Goal: Information Seeking & Learning: Learn about a topic

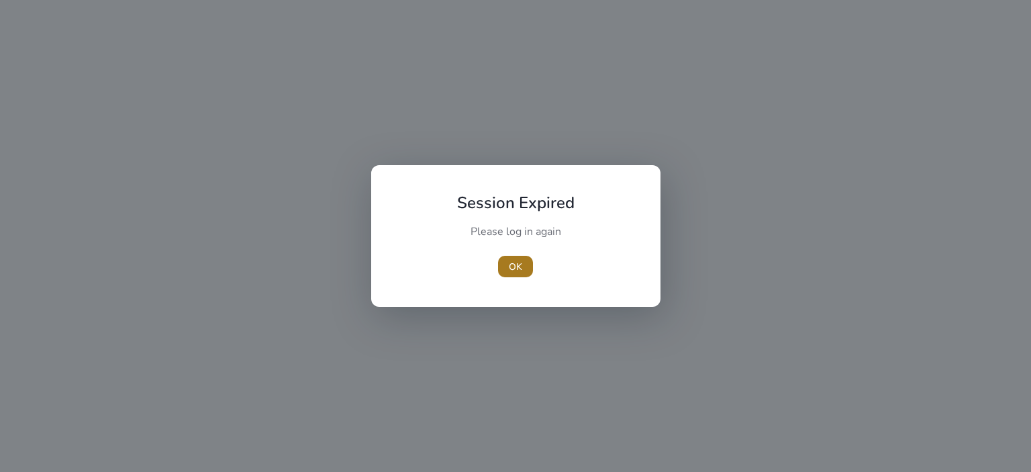
click at [522, 273] on span "button" at bounding box center [515, 266] width 35 height 32
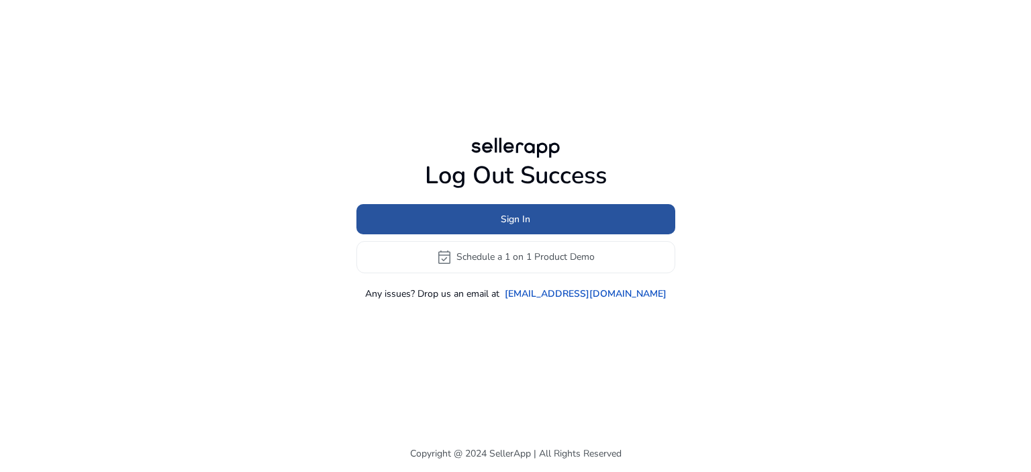
click at [539, 222] on span at bounding box center [516, 219] width 319 height 32
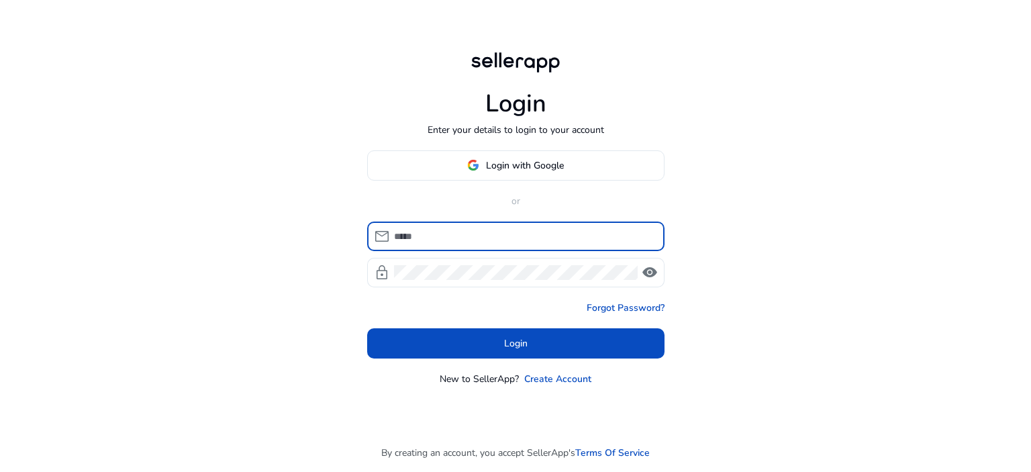
type input "**********"
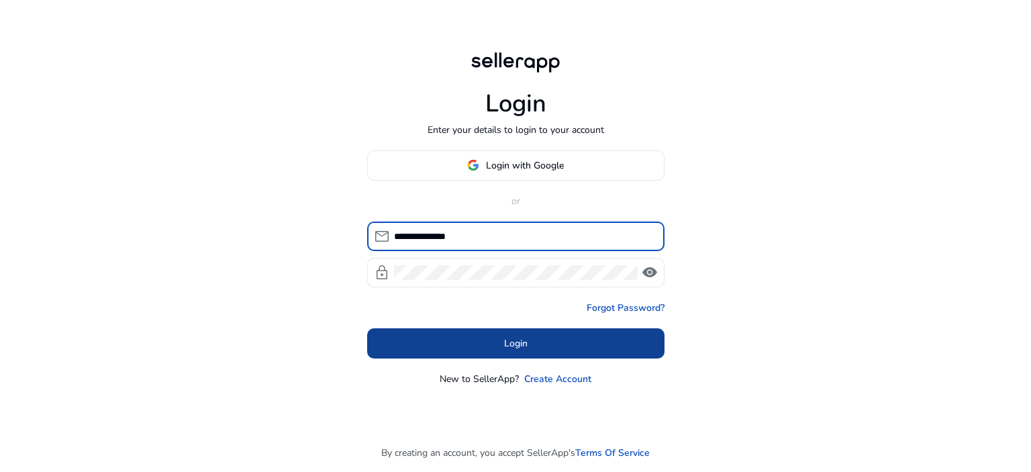
click at [532, 344] on span at bounding box center [515, 343] width 297 height 32
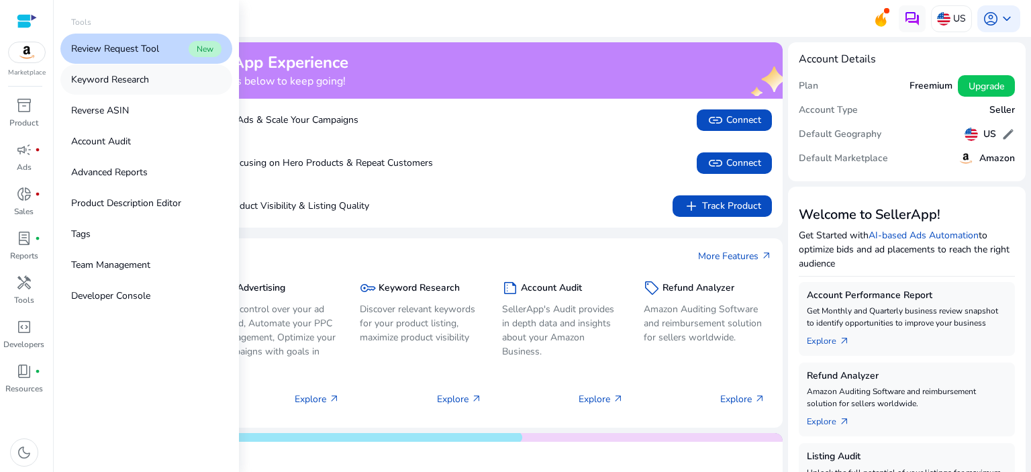
click at [138, 79] on p "Keyword Research" at bounding box center [110, 80] width 78 height 14
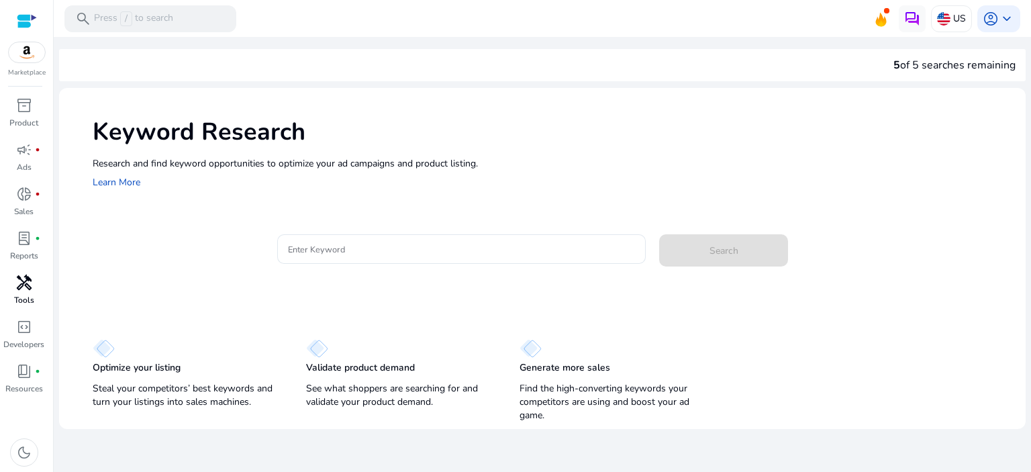
click at [26, 296] on p "Tools" at bounding box center [24, 300] width 20 height 12
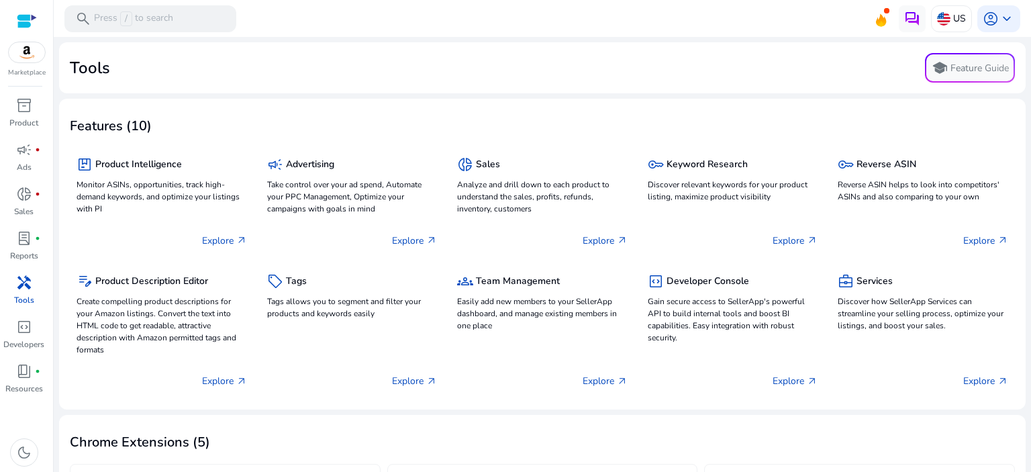
click at [436, 69] on div "Tools school Feature Guide" at bounding box center [543, 68] width 946 height 30
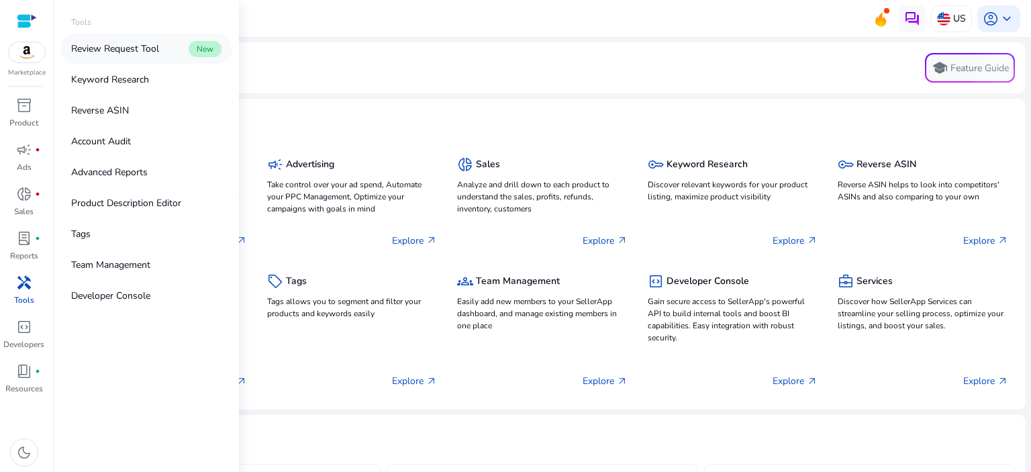
click at [134, 54] on p "Review Request Tool" at bounding box center [115, 49] width 88 height 14
click at [24, 289] on span "handyman" at bounding box center [24, 283] width 16 height 16
click at [116, 81] on p "Keyword Research" at bounding box center [110, 80] width 78 height 14
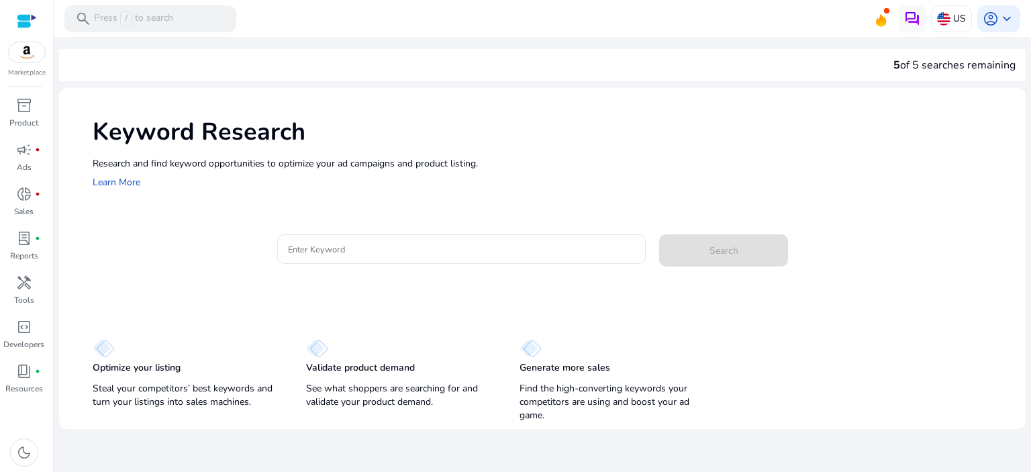
click at [397, 199] on div "Keyword Research Research and find keyword opportunities to optimize your [PERS…" at bounding box center [542, 152] width 967 height 129
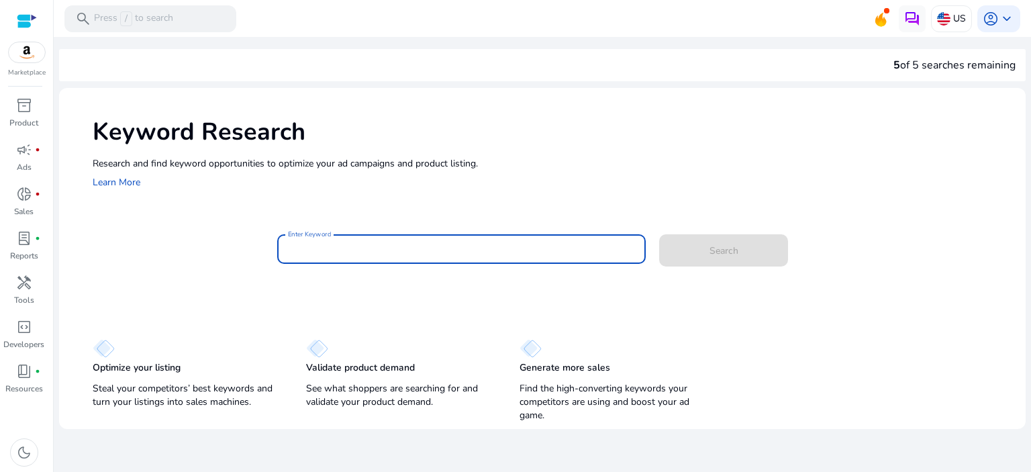
click at [333, 245] on input "Enter Keyword" at bounding box center [462, 249] width 348 height 15
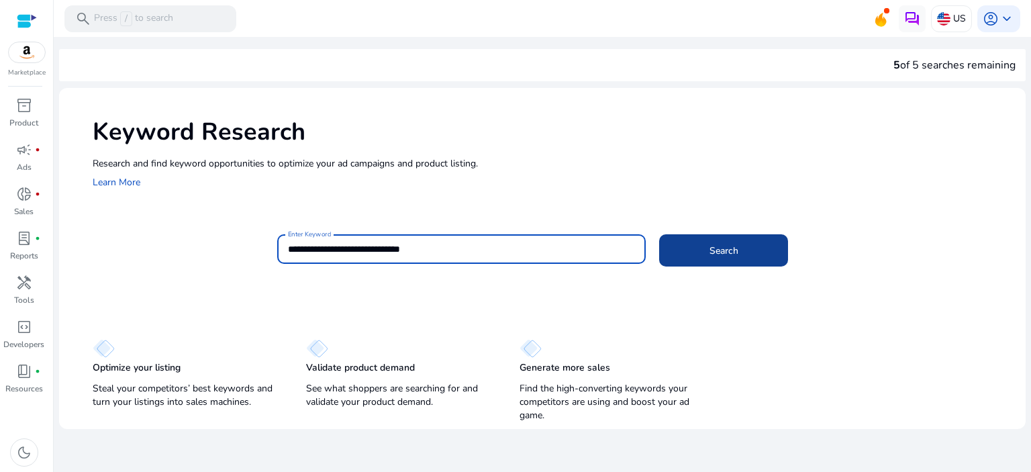
type input "**********"
click at [723, 248] on span "Search" at bounding box center [724, 251] width 29 height 14
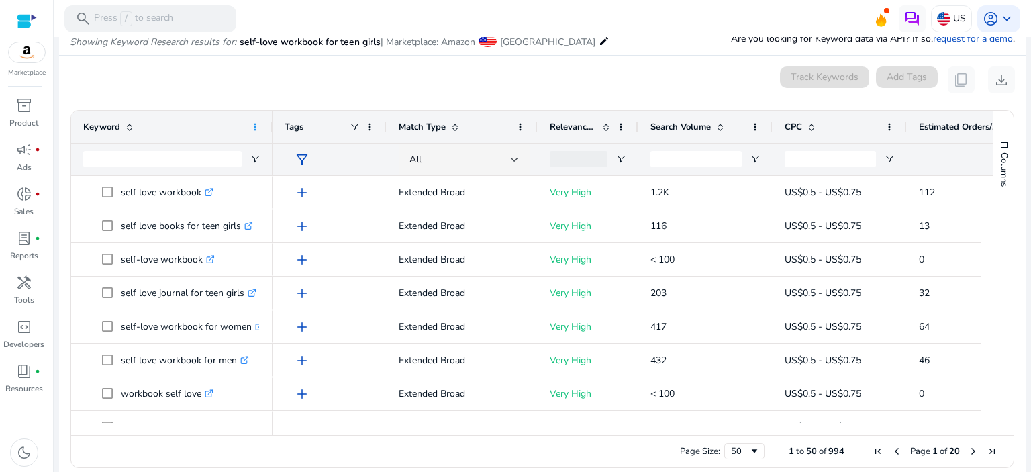
click at [252, 128] on span at bounding box center [255, 127] width 11 height 11
click at [209, 130] on div "Keyword" at bounding box center [164, 127] width 163 height 26
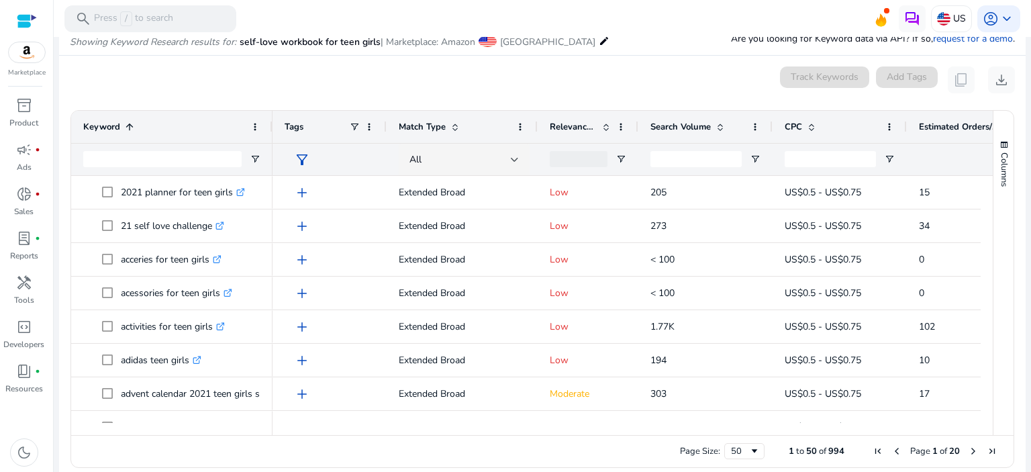
click at [203, 130] on div "Keyword 1" at bounding box center [164, 127] width 163 height 26
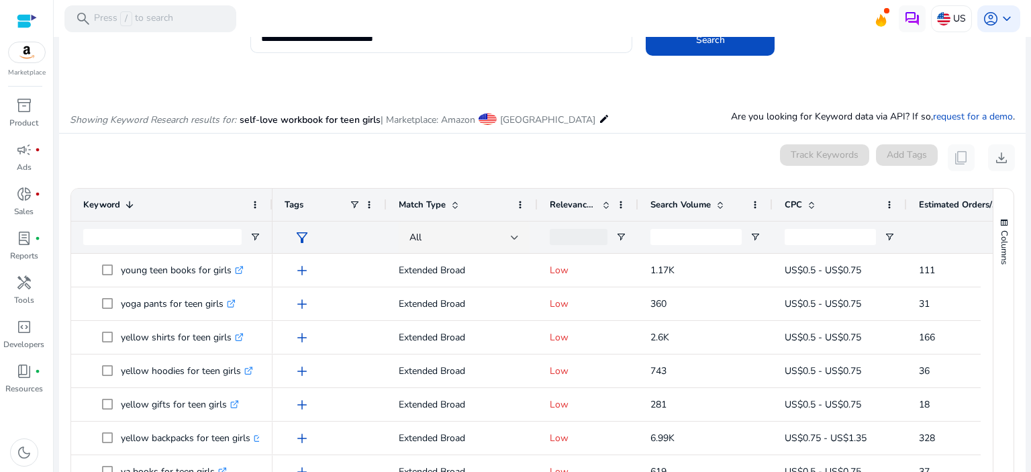
scroll to position [38, 0]
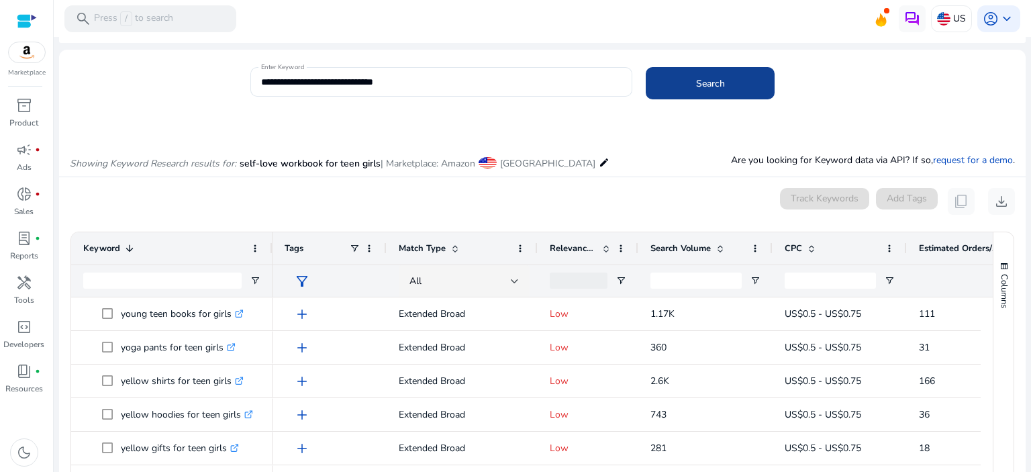
click at [720, 80] on span "Search" at bounding box center [710, 84] width 29 height 14
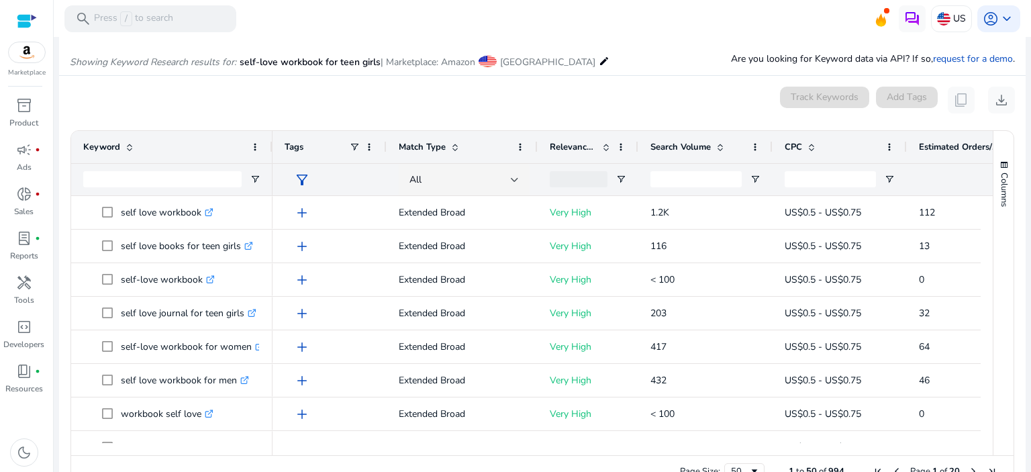
scroll to position [160, 0]
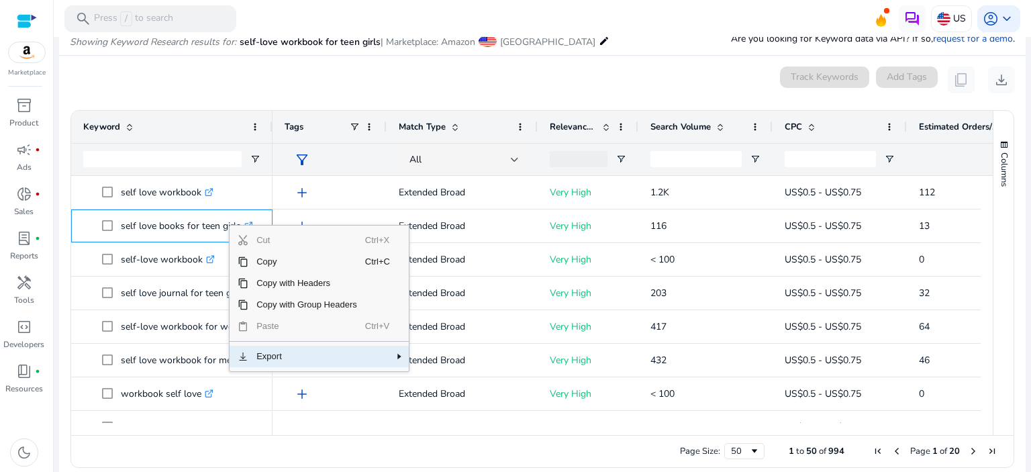
click at [261, 358] on span "Export" at bounding box center [306, 356] width 117 height 21
click at [454, 357] on span "CSV Export" at bounding box center [457, 360] width 62 height 21
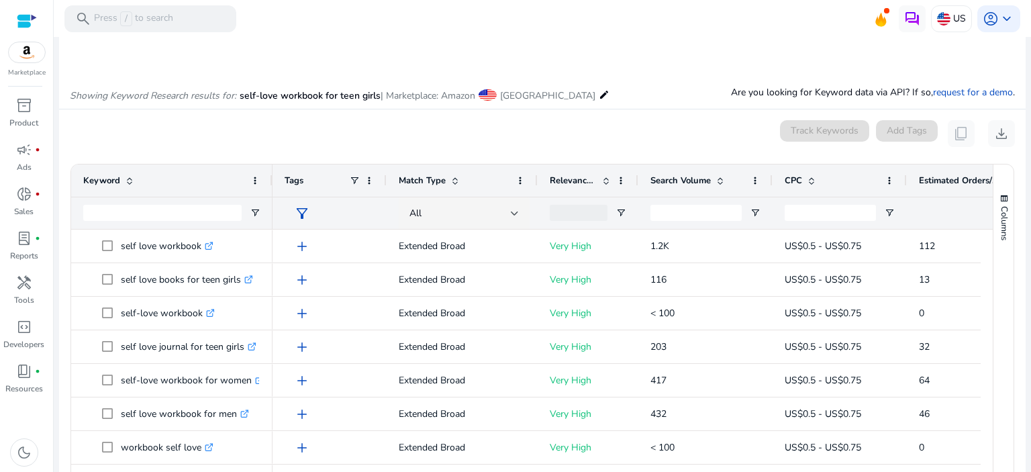
scroll to position [26, 0]
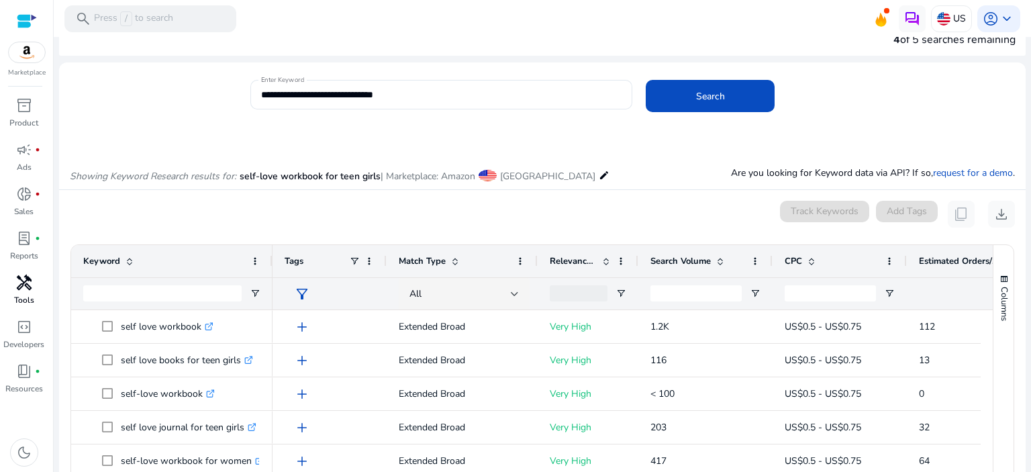
click at [20, 291] on span "handyman" at bounding box center [24, 283] width 16 height 16
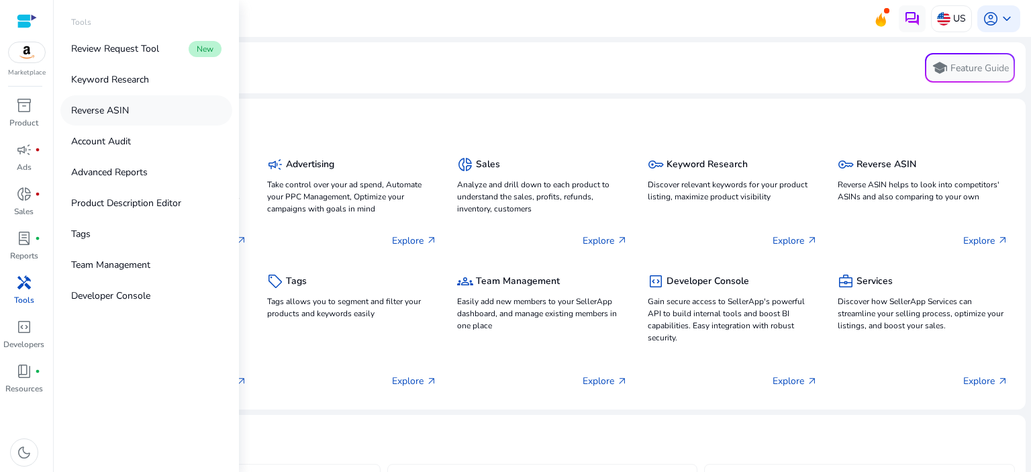
click at [105, 112] on p "Reverse ASIN" at bounding box center [100, 110] width 58 height 14
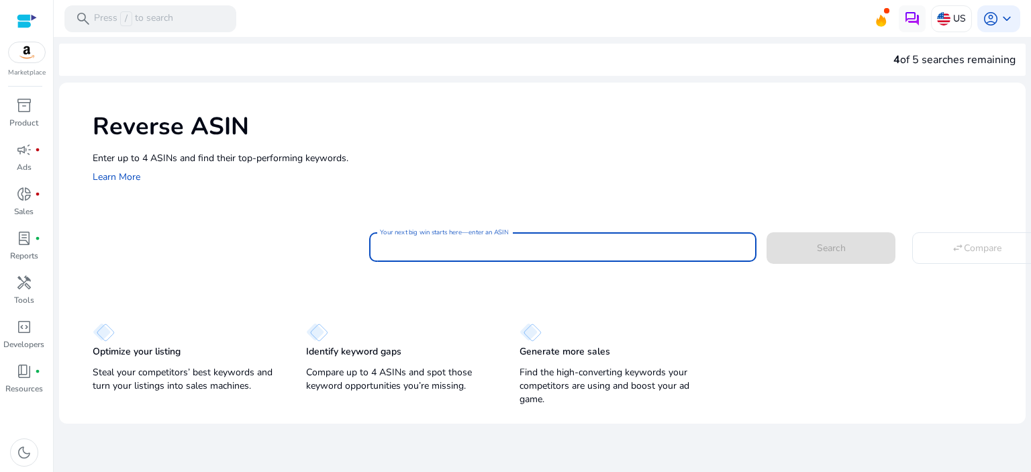
click at [456, 244] on input "Your next big win starts here—enter an ASIN" at bounding box center [563, 247] width 366 height 15
paste input "**********"
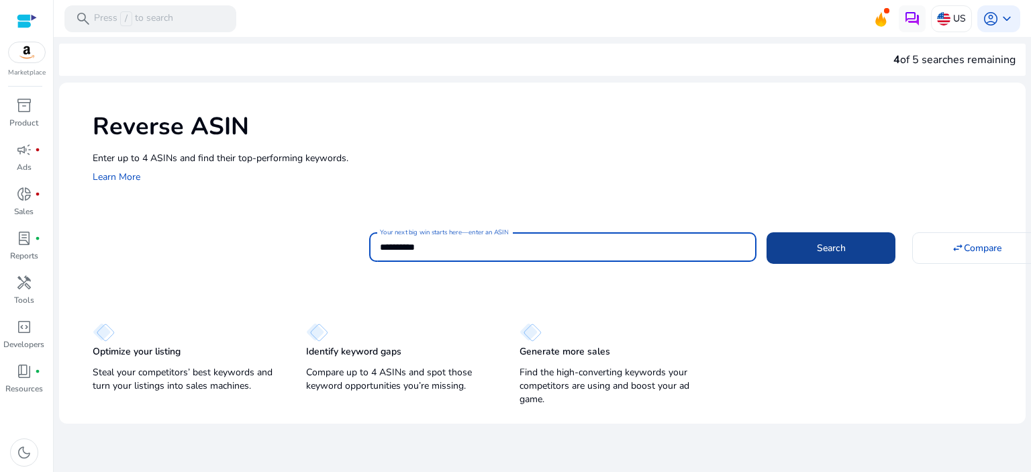
type input "**********"
click at [843, 257] on span at bounding box center [831, 248] width 129 height 32
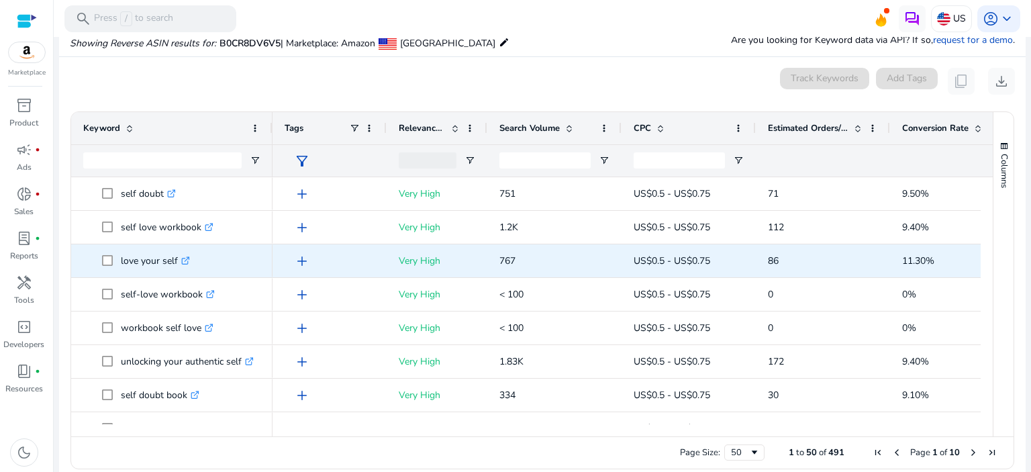
scroll to position [144, 0]
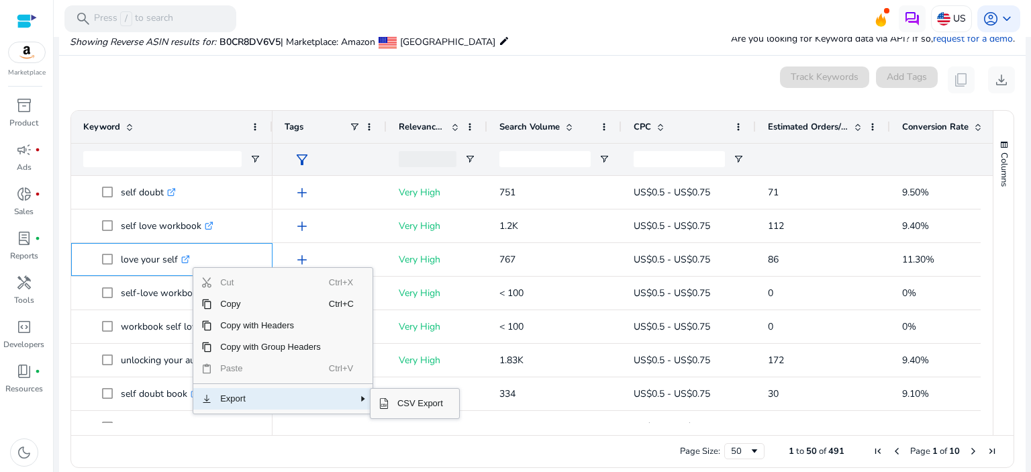
click at [234, 398] on span "Export" at bounding box center [270, 398] width 117 height 21
click at [424, 408] on span "CSV Export" at bounding box center [420, 403] width 62 height 21
